Goal: Check status: Check status

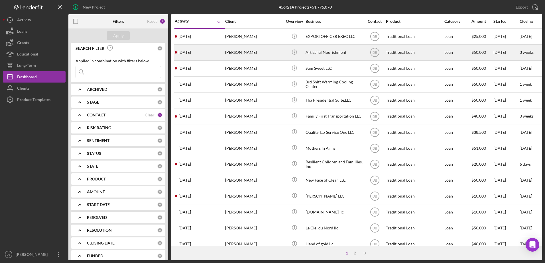
click at [219, 47] on div "[DATE] [PERSON_NAME]" at bounding box center [200, 52] width 50 height 15
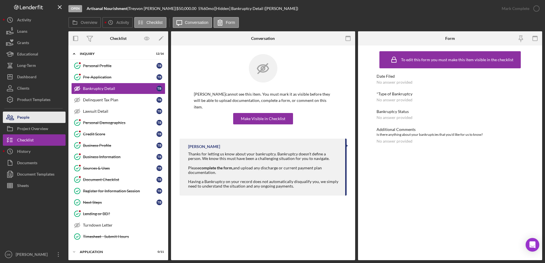
click at [34, 121] on button "People" at bounding box center [34, 117] width 63 height 11
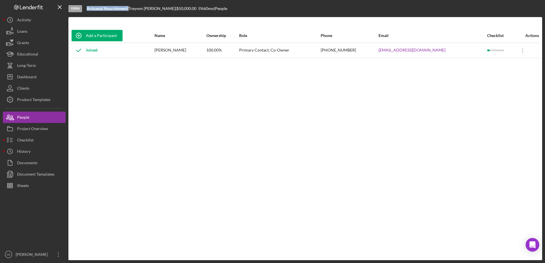
drag, startPoint x: 128, startPoint y: 8, endPoint x: 88, endPoint y: 13, distance: 41.0
click at [88, 13] on div "Open Artisanal Nourishment | [PERSON_NAME] | $50,000.00 5 % 60 mo | People" at bounding box center [304, 8] width 473 height 17
copy div "Artisanal Nourishment"
click at [36, 130] on div "Project Overview" at bounding box center [32, 129] width 31 height 13
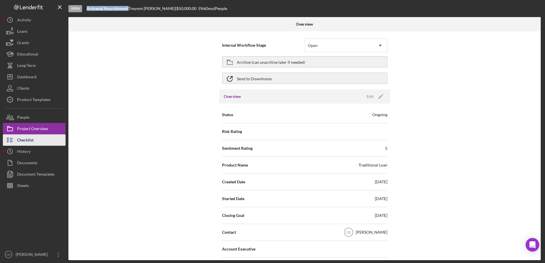
click at [52, 140] on button "Checklist" at bounding box center [34, 139] width 63 height 11
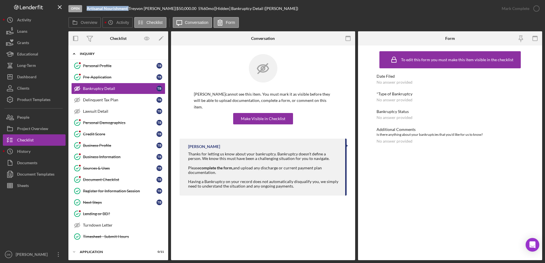
click at [96, 52] on div "Icon/Expander Inquiry 12 / 16" at bounding box center [118, 54] width 100 height 12
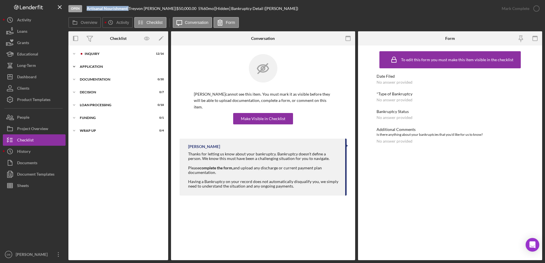
click at [98, 70] on div "Icon/Expander Application 0 / 11" at bounding box center [118, 66] width 100 height 11
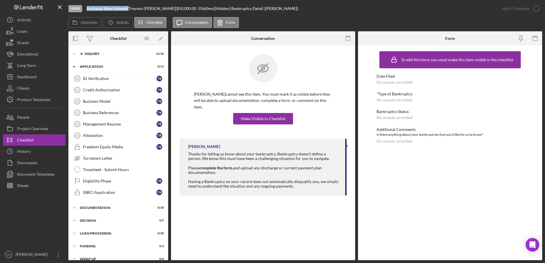
drag, startPoint x: 124, startPoint y: 7, endPoint x: 128, endPoint y: 7, distance: 3.7
click at [124, 7] on b "Artisanal Nourishment" at bounding box center [107, 8] width 41 height 5
drag, startPoint x: 129, startPoint y: 9, endPoint x: 87, endPoint y: 12, distance: 42.0
click at [87, 12] on div "Open Artisanal Nourishment | [PERSON_NAME] | $50,000.00 5 % 60 mo | [Hidden] Ba…" at bounding box center [281, 8] width 427 height 17
copy div "Artisanal Nourishment"
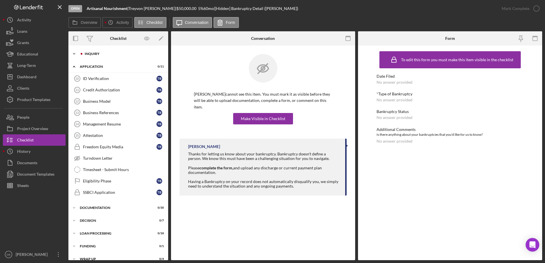
click at [80, 52] on div at bounding box center [81, 53] width 3 height 3
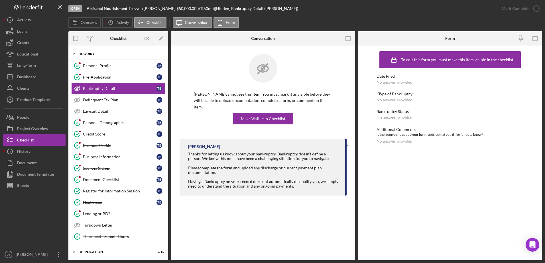
click at [75, 55] on icon "Icon/Expander" at bounding box center [73, 53] width 11 height 11
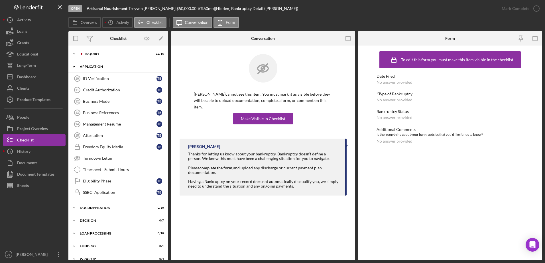
click at [87, 67] on div "Application" at bounding box center [120, 66] width 81 height 3
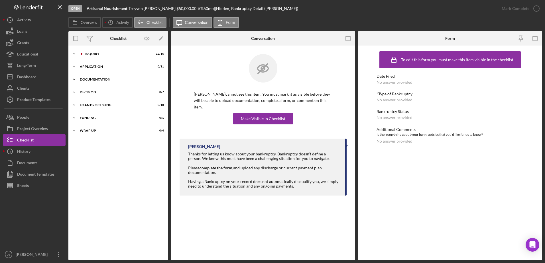
click at [89, 78] on div "Documentation" at bounding box center [120, 79] width 81 height 3
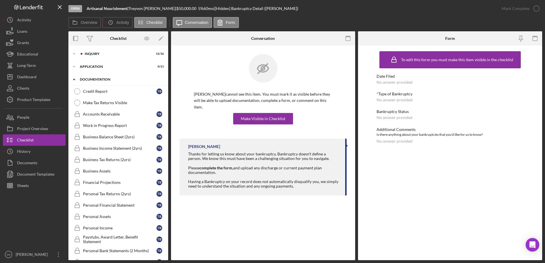
click at [92, 78] on div "Documentation" at bounding box center [120, 79] width 81 height 3
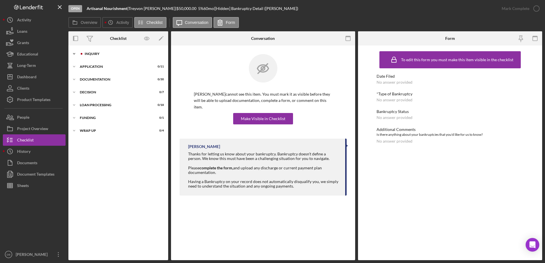
click at [82, 56] on div "Icon/Expander Inquiry 12 / 16" at bounding box center [118, 53] width 100 height 11
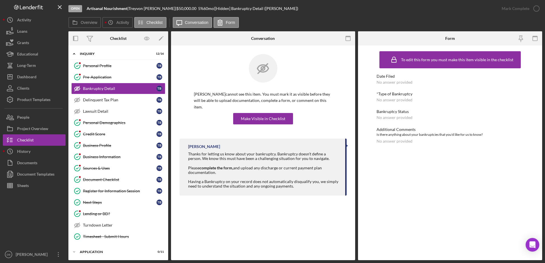
copy div "Artisanal Nourishment"
